Goal: Transaction & Acquisition: Purchase product/service

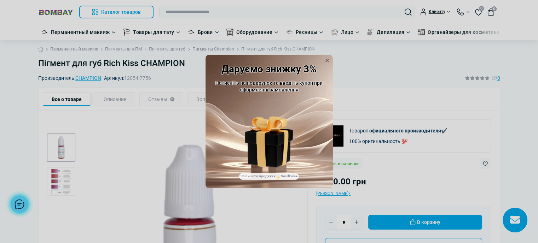
click at [275, 145] on img at bounding box center [269, 131] width 48 height 30
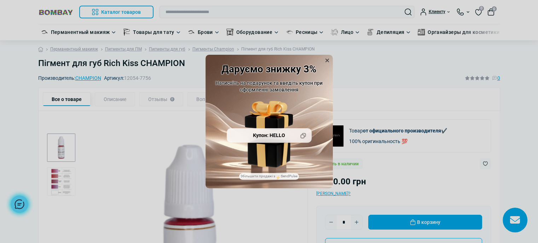
click at [325, 57] on icon at bounding box center [326, 60] width 7 height 7
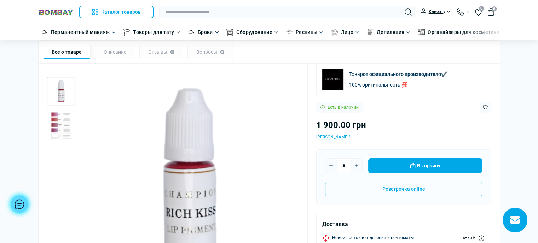
scroll to position [42, 0]
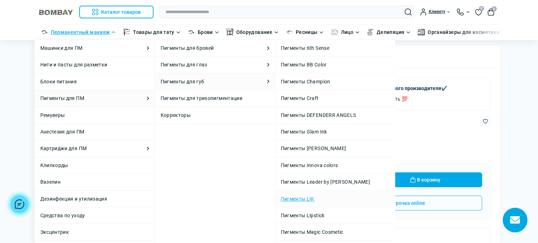
click at [327, 200] on link "Пигменты LIK" at bounding box center [335, 199] width 108 height 8
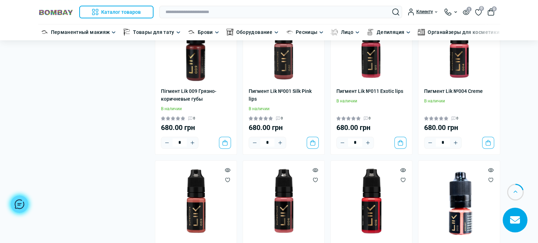
scroll to position [254, 0]
click at [301, 77] on img at bounding box center [283, 47] width 70 height 70
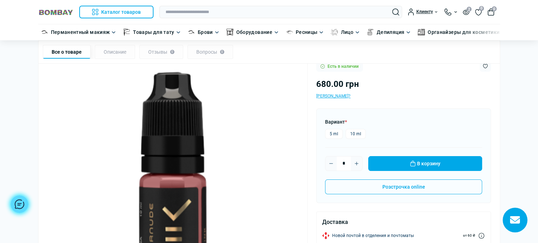
scroll to position [99, 0]
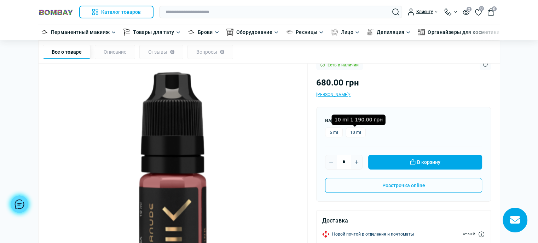
click at [352, 132] on label "10 ml" at bounding box center [355, 133] width 20 height 10
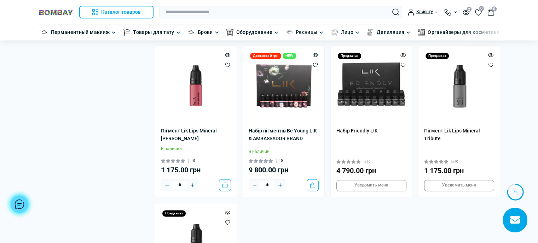
scroll to position [990, 0]
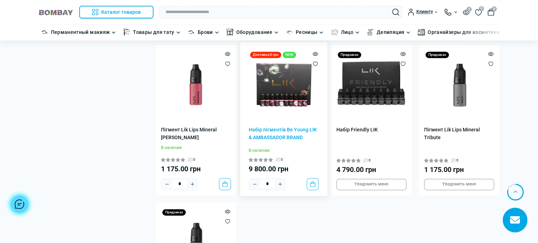
click at [269, 101] on img at bounding box center [283, 85] width 70 height 70
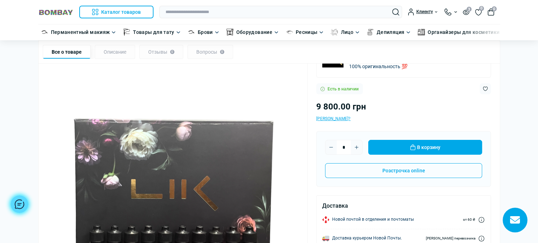
scroll to position [170, 0]
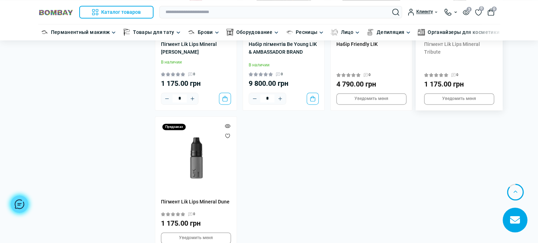
scroll to position [1074, 0]
